Goal: Navigation & Orientation: Find specific page/section

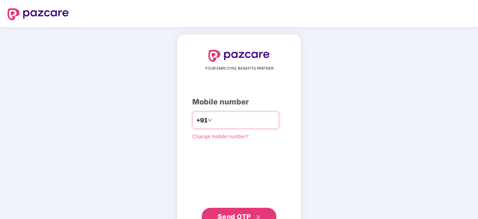
type input "**********"
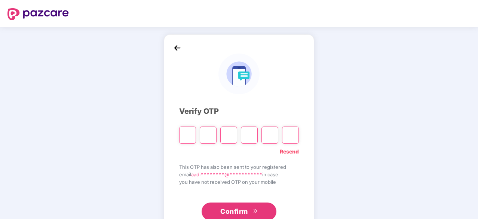
type input "*"
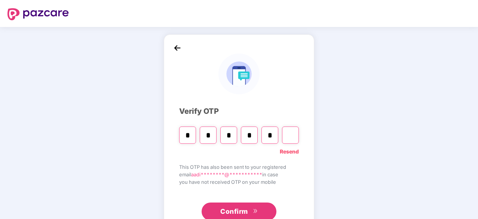
type input "*"
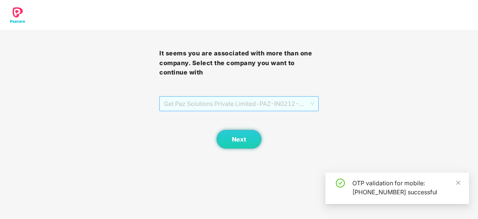
click at [240, 104] on span "Get Paz Solutions Private Limited - PAZ-IN0212 - EMPLOYEE" at bounding box center [239, 104] width 150 height 14
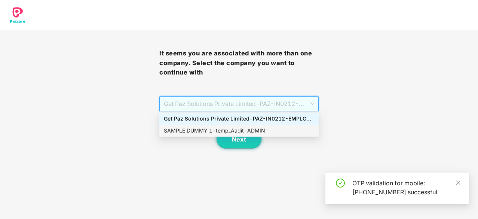
click at [232, 129] on div "SAMPLE DUMMY 1 - temp_Aadit - ADMIN" at bounding box center [239, 131] width 150 height 8
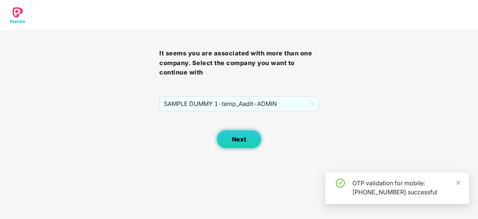
click at [240, 143] on button "Next" at bounding box center [239, 139] width 45 height 19
